Goal: Information Seeking & Learning: Learn about a topic

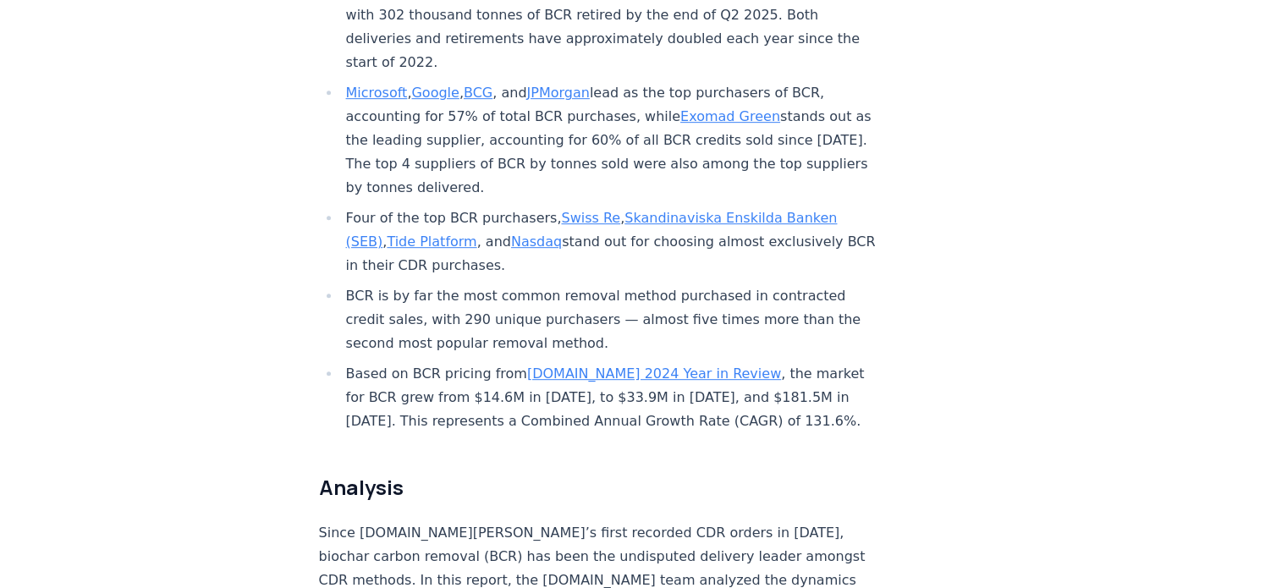
scroll to position [874, 0]
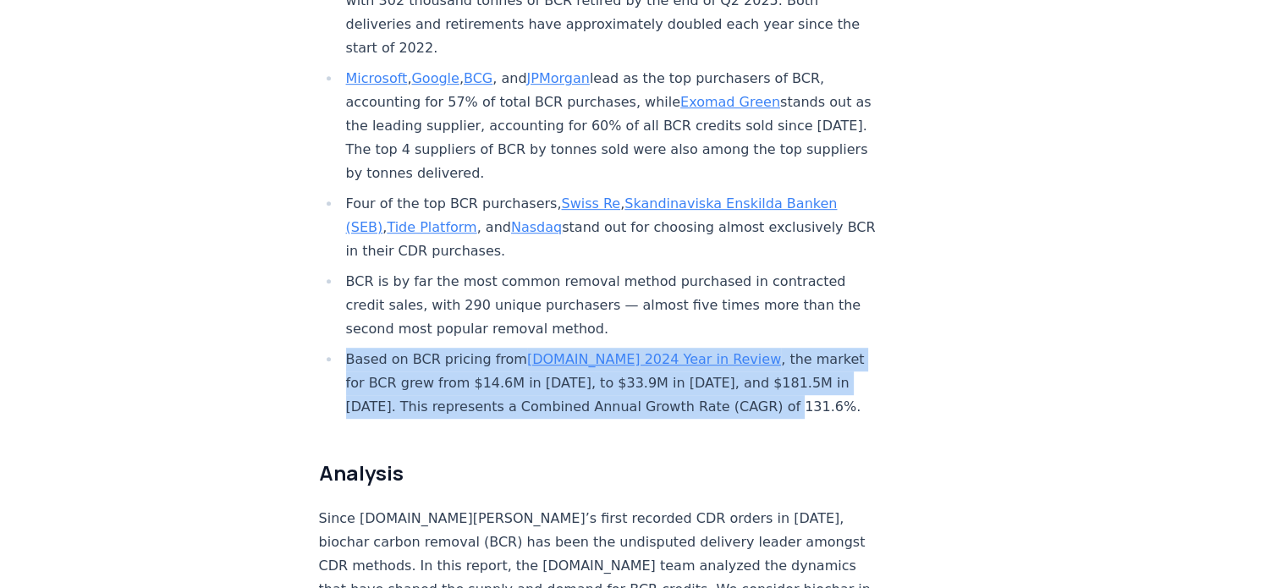
drag, startPoint x: 755, startPoint y: 355, endPoint x: 349, endPoint y: 300, distance: 409.7
click at [349, 348] on li "Based on BCR pricing from CDR.fyi 2024 Year in Review , the market for BCR grew…" at bounding box center [610, 383] width 538 height 71
copy li "Based on BCR pricing from CDR.fyi 2024 Year in Review , the market for BCR grew…"
drag, startPoint x: 755, startPoint y: 353, endPoint x: 346, endPoint y: 305, distance: 411.5
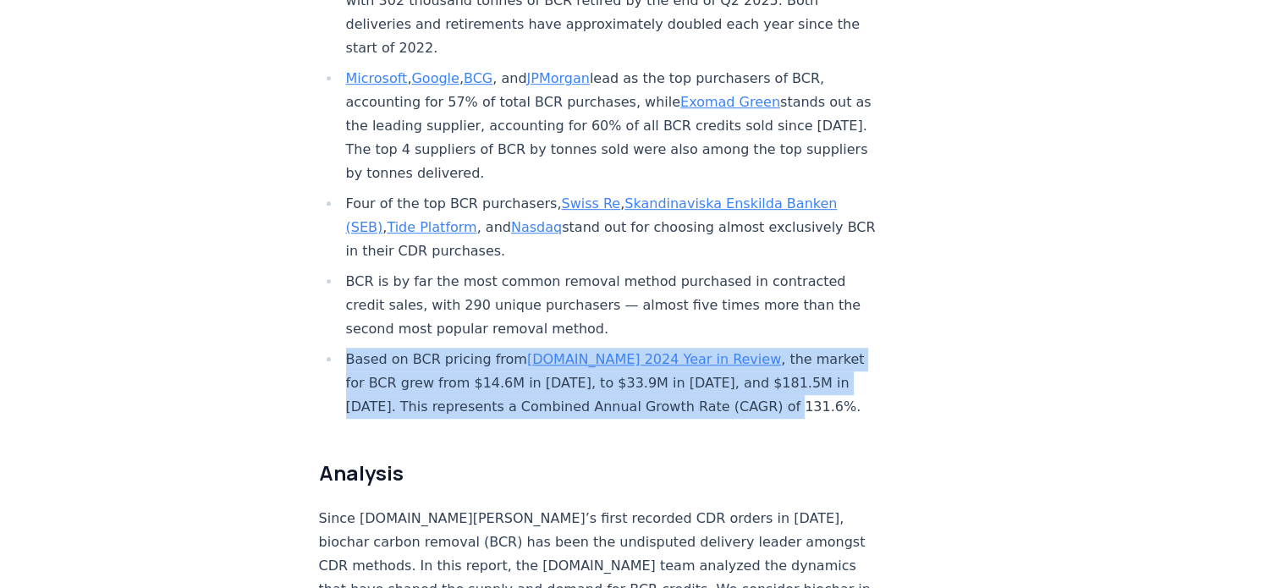
click at [346, 348] on li "Based on BCR pricing from CDR.fyi 2024 Year in Review , the market for BCR grew…" at bounding box center [610, 383] width 538 height 71
copy li "Based on BCR pricing from CDR.fyi 2024 Year in Review , the market for BCR grew…"
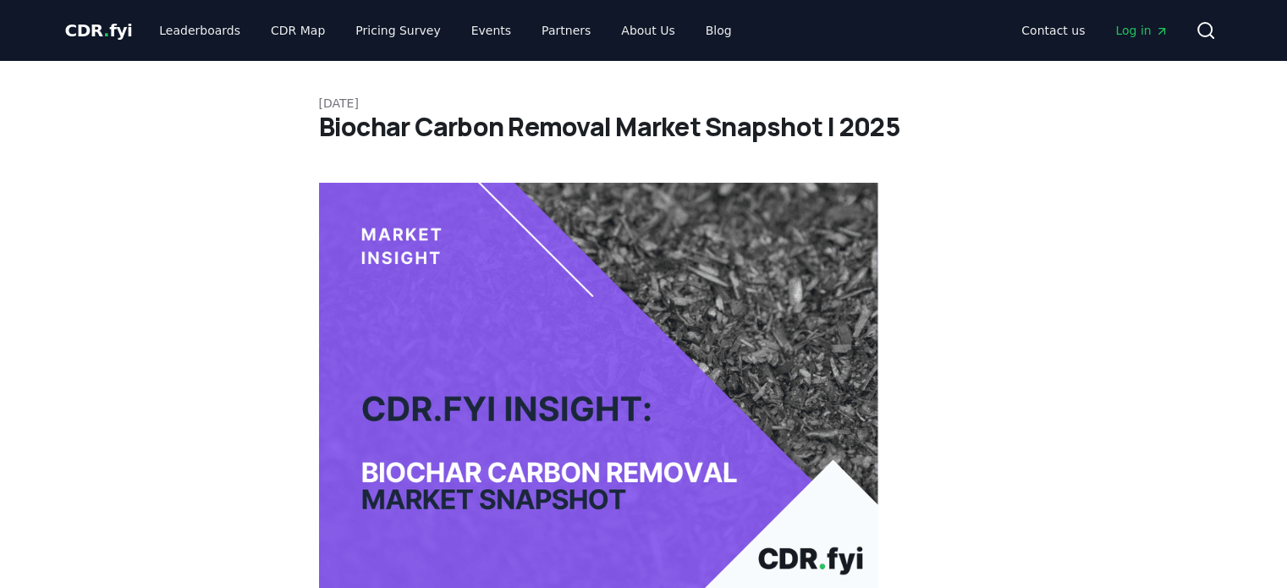
scroll to position [910, 0]
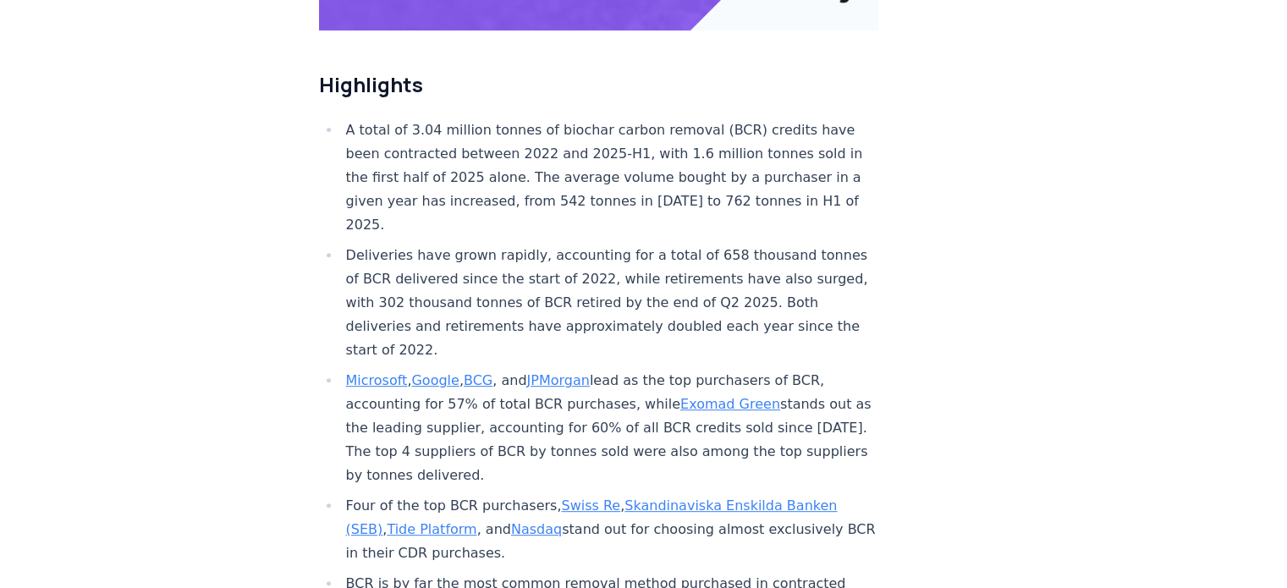
scroll to position [0, 0]
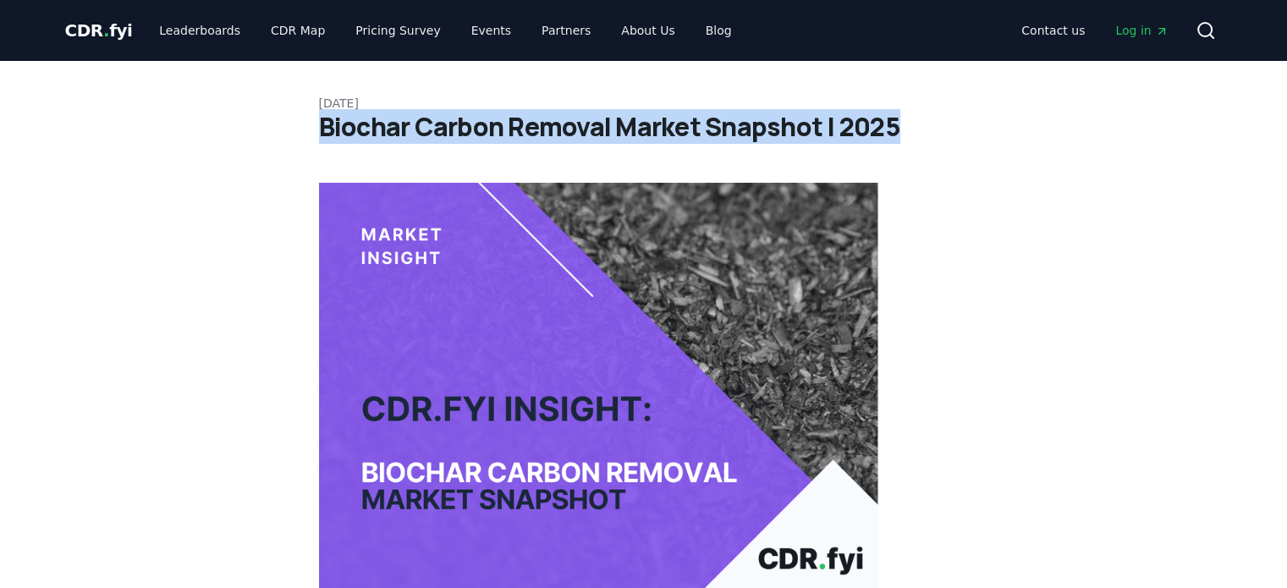
drag, startPoint x: 320, startPoint y: 136, endPoint x: 900, endPoint y: 135, distance: 580.4
click at [900, 135] on h1 "Biochar Carbon Removal Market Snapshot | 2025" at bounding box center [644, 127] width 650 height 30
copy h1 "Biochar Carbon Removal Market Snapshot | 2025"
